Goal: Find specific page/section: Find specific page/section

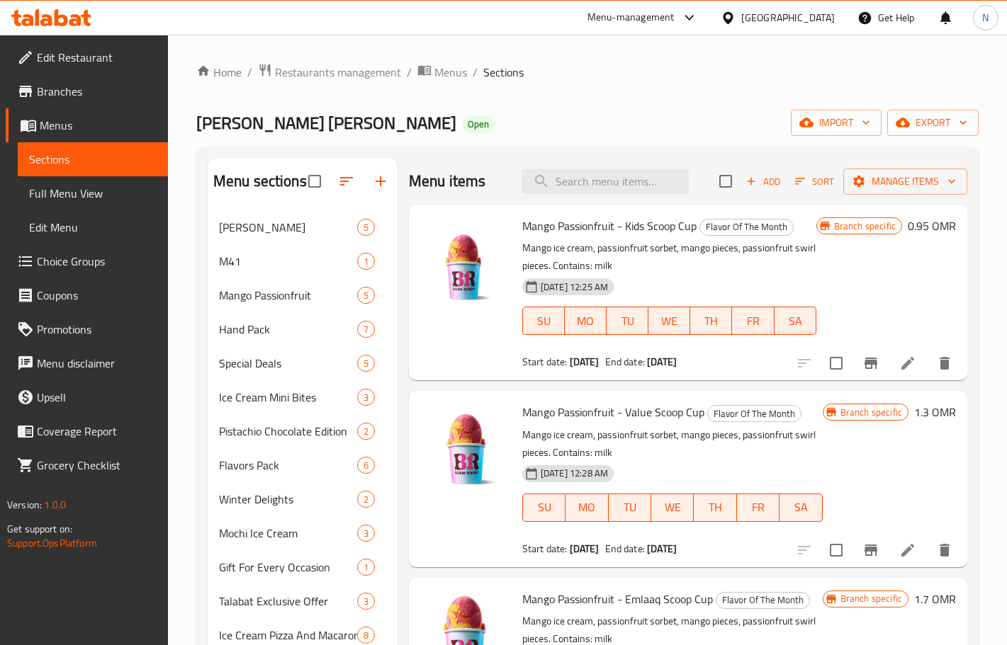
click at [822, 22] on div "Oman" at bounding box center [788, 18] width 94 height 16
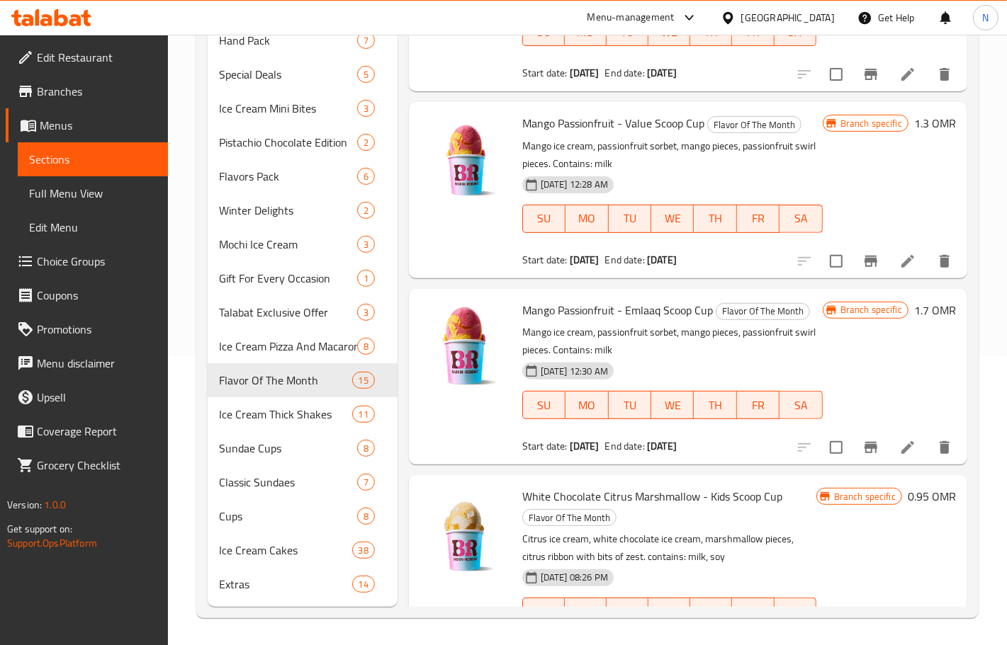
scroll to position [2233, 0]
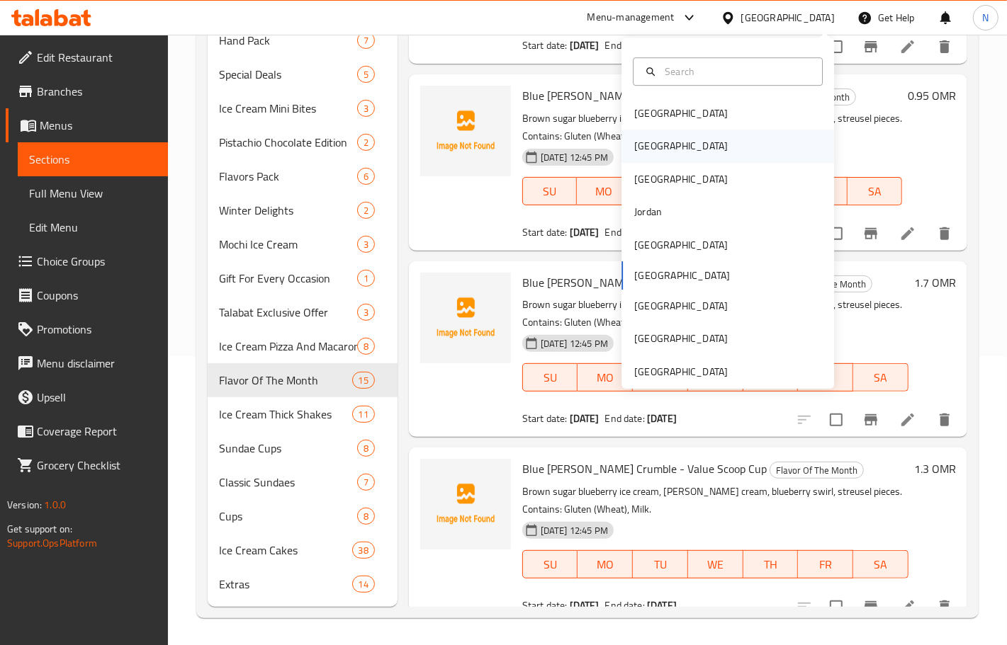
click at [650, 153] on div "[GEOGRAPHIC_DATA]" at bounding box center [681, 146] width 116 height 33
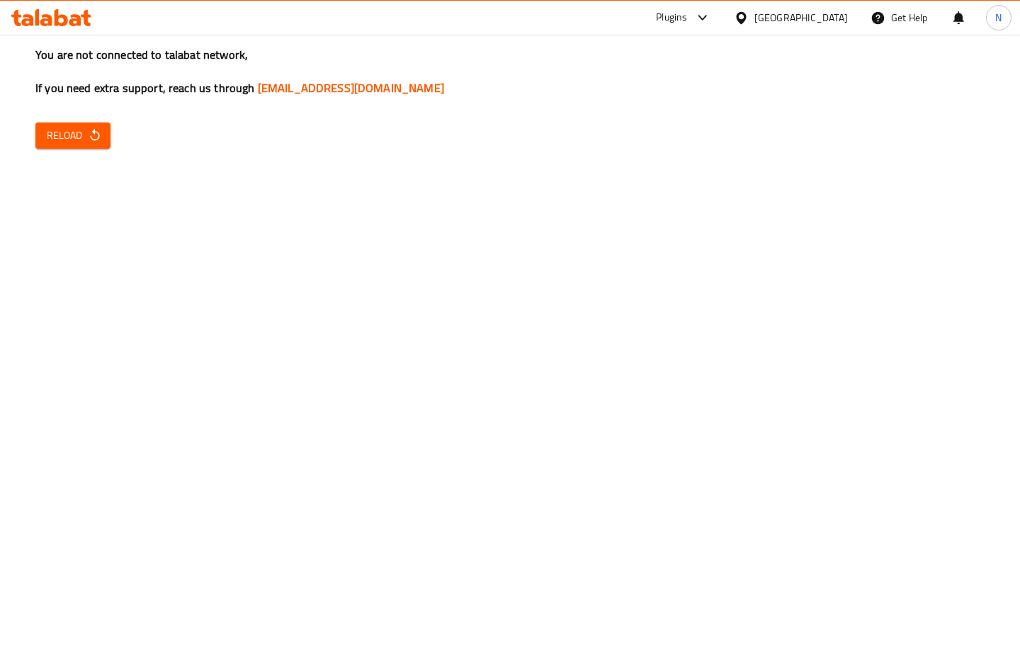
click at [88, 140] on icon "button" at bounding box center [95, 135] width 14 height 14
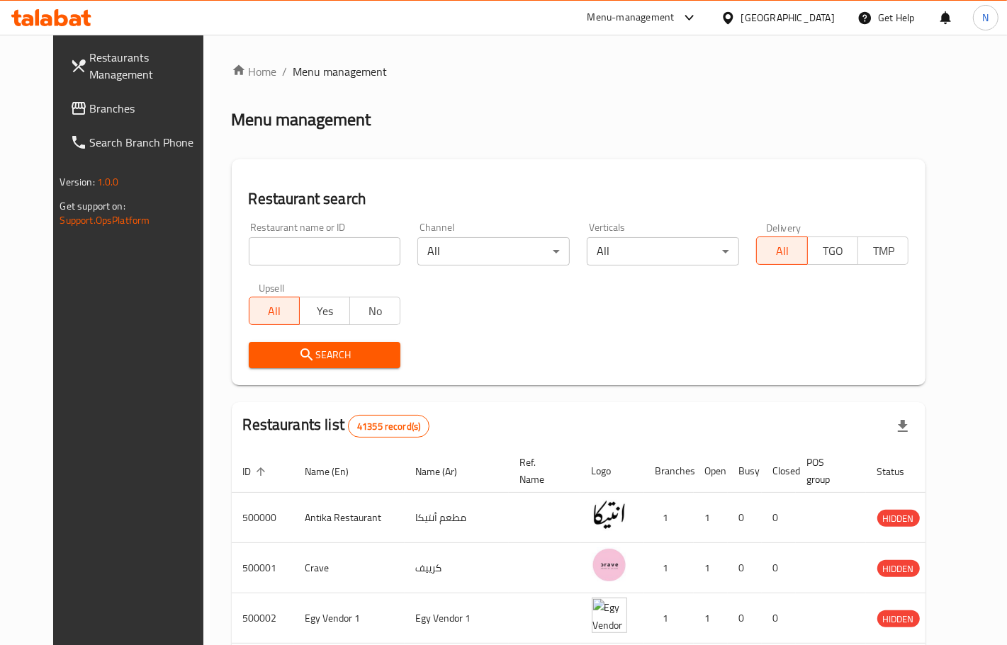
click at [106, 108] on span "Branches" at bounding box center [150, 108] width 120 height 17
